Goal: Task Accomplishment & Management: Use online tool/utility

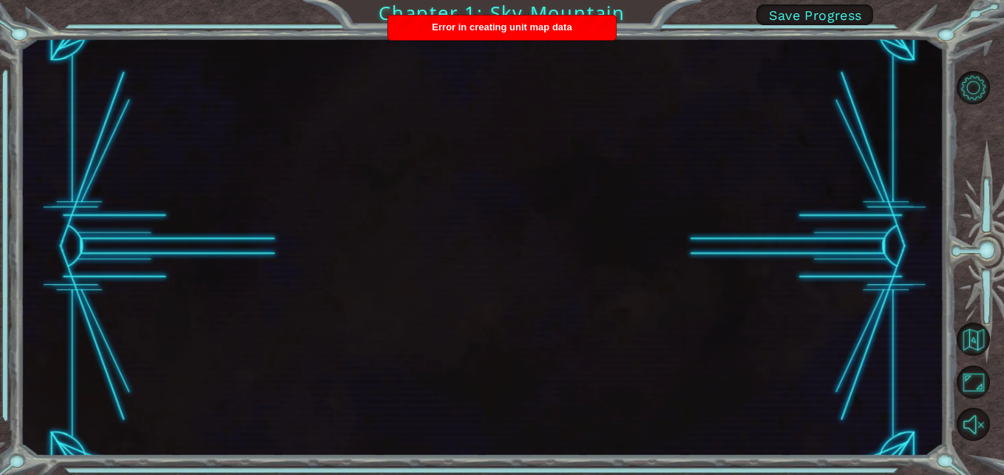
click at [506, 30] on span "Error in creating unit map data" at bounding box center [502, 26] width 140 height 11
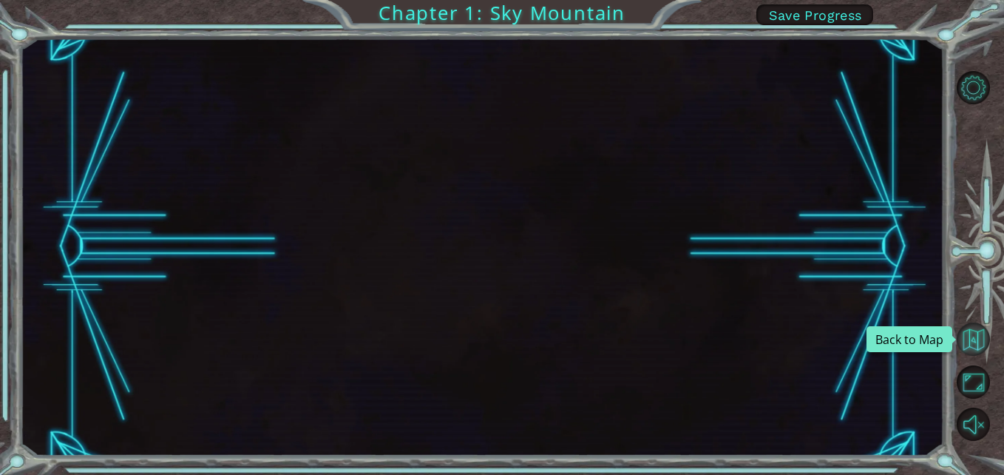
click at [987, 347] on button "Back to Map" at bounding box center [973, 338] width 33 height 33
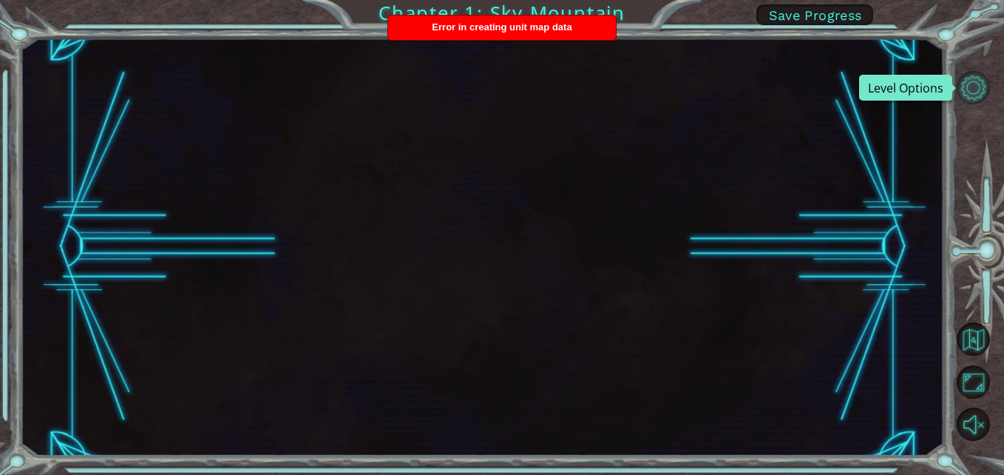
click at [978, 81] on button "Level Options" at bounding box center [973, 87] width 33 height 33
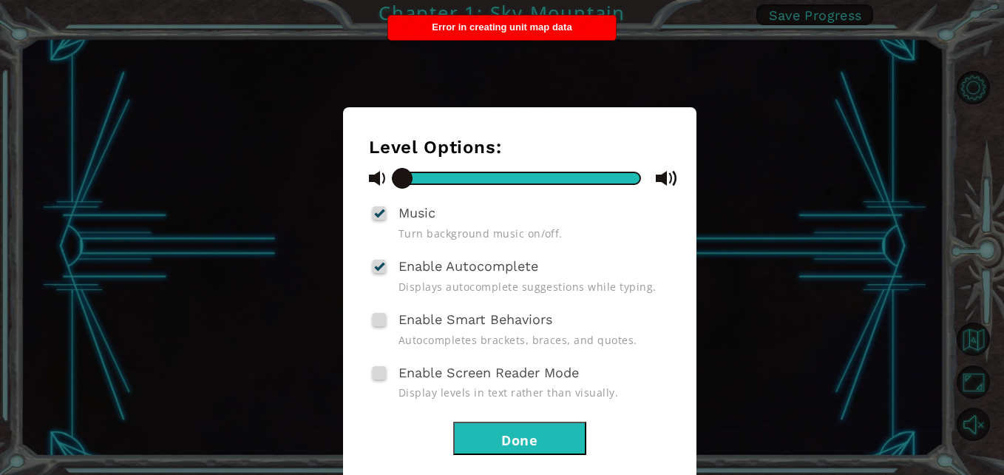
click at [498, 441] on button "Done" at bounding box center [519, 437] width 133 height 33
